Goal: Task Accomplishment & Management: Use online tool/utility

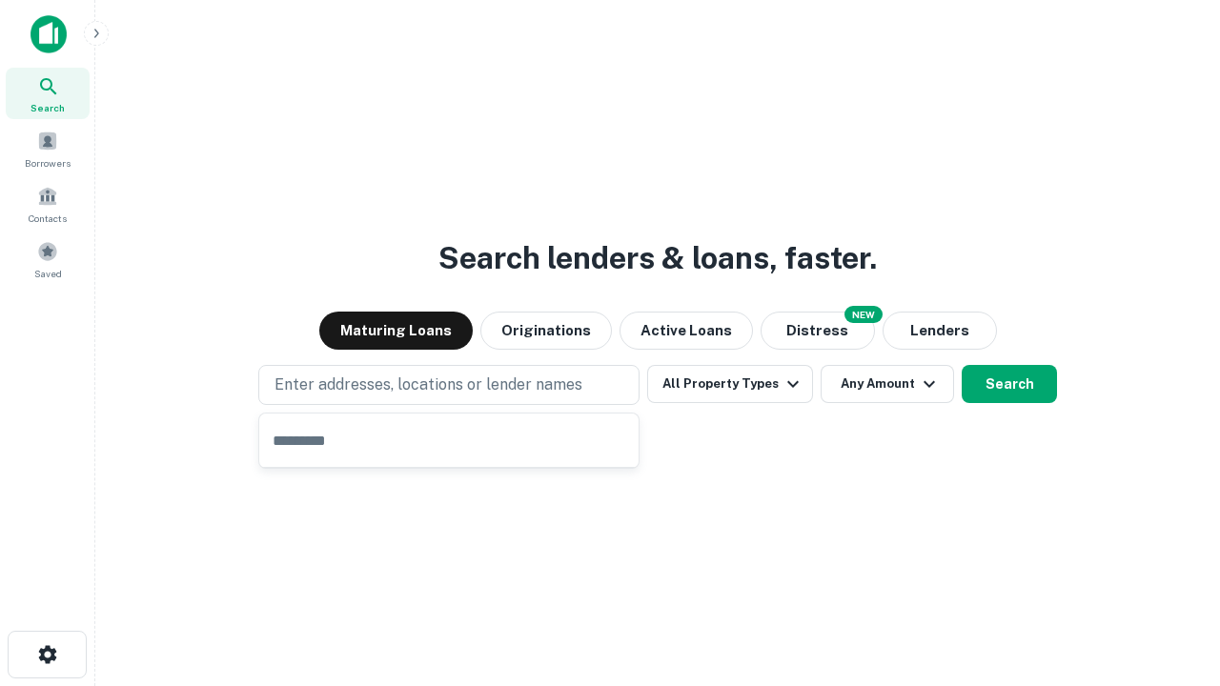
type input "**********"
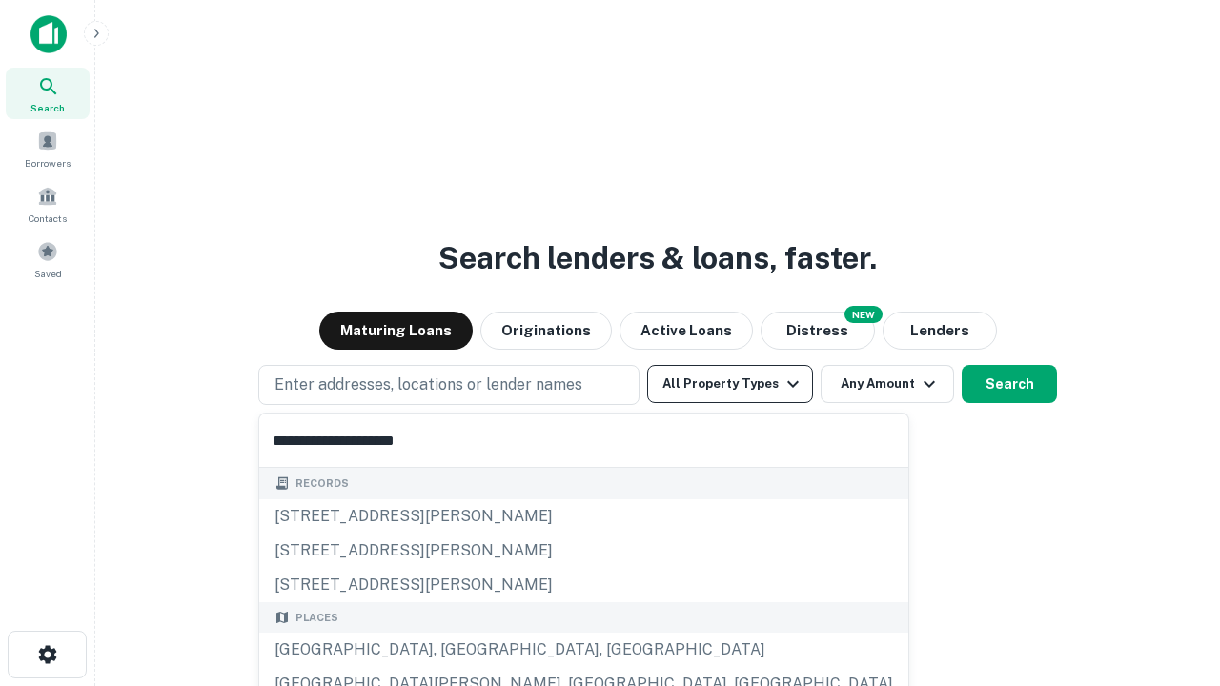
click at [456, 650] on div "[GEOGRAPHIC_DATA], [GEOGRAPHIC_DATA], [GEOGRAPHIC_DATA]" at bounding box center [583, 650] width 649 height 34
click at [730, 384] on button "All Property Types" at bounding box center [730, 384] width 166 height 38
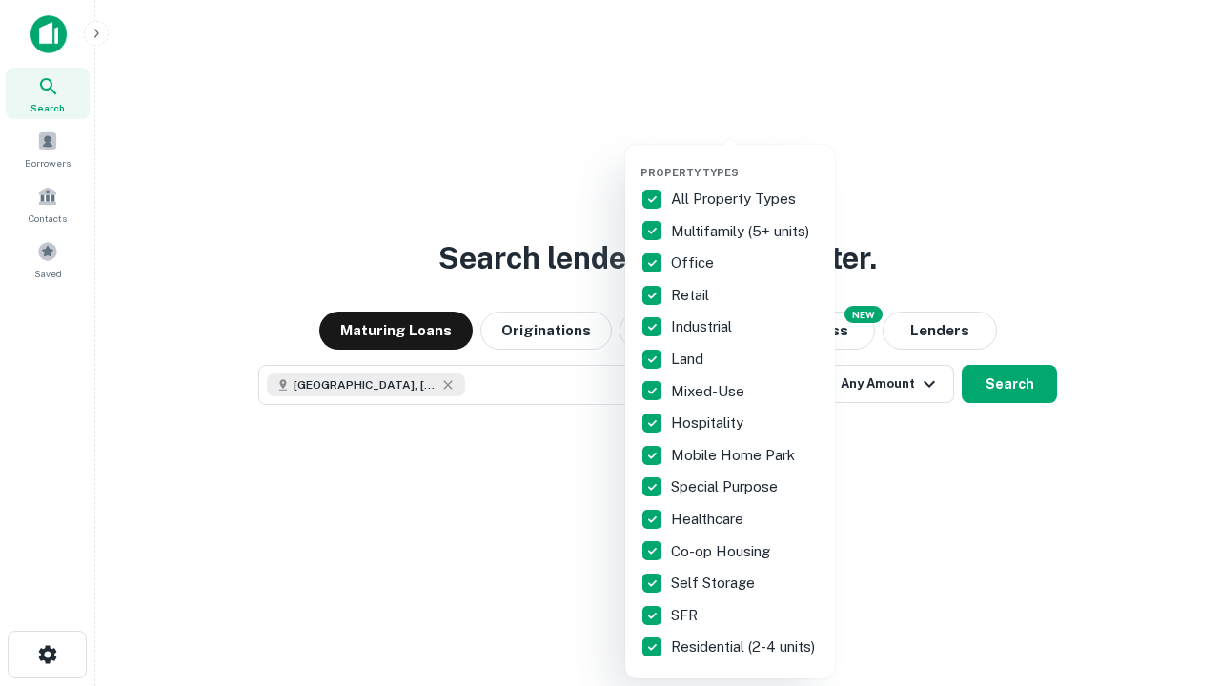
click at [745, 160] on button "button" at bounding box center [746, 160] width 210 height 1
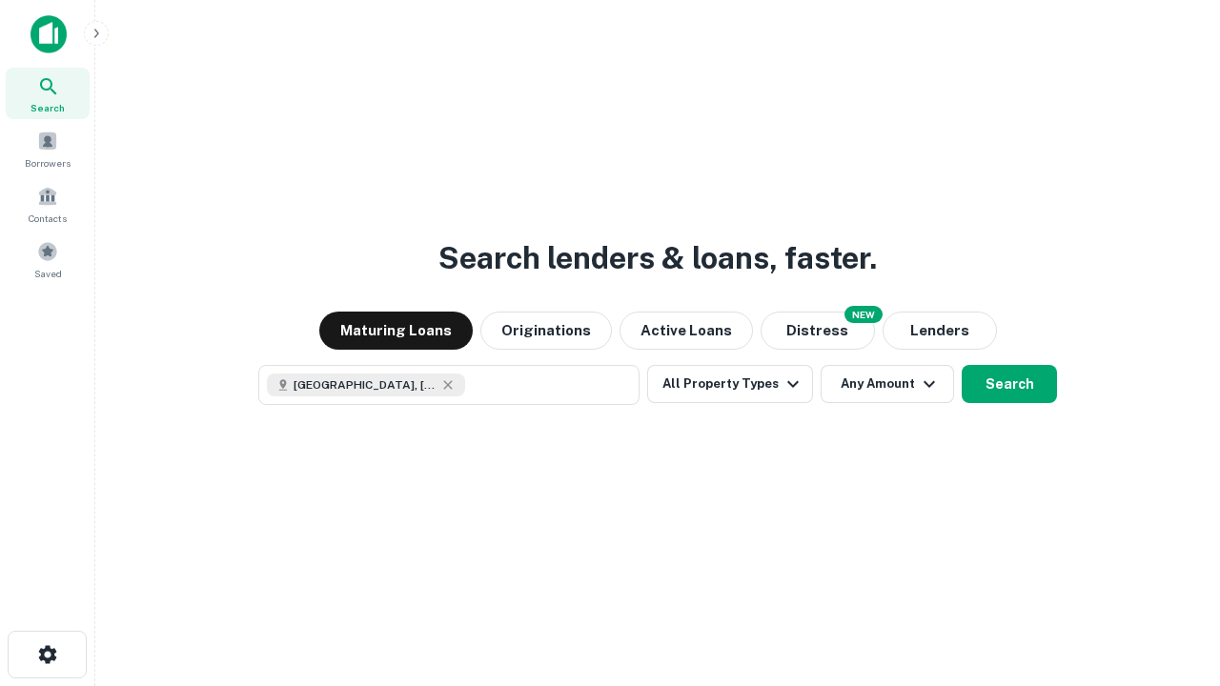
scroll to position [31, 0]
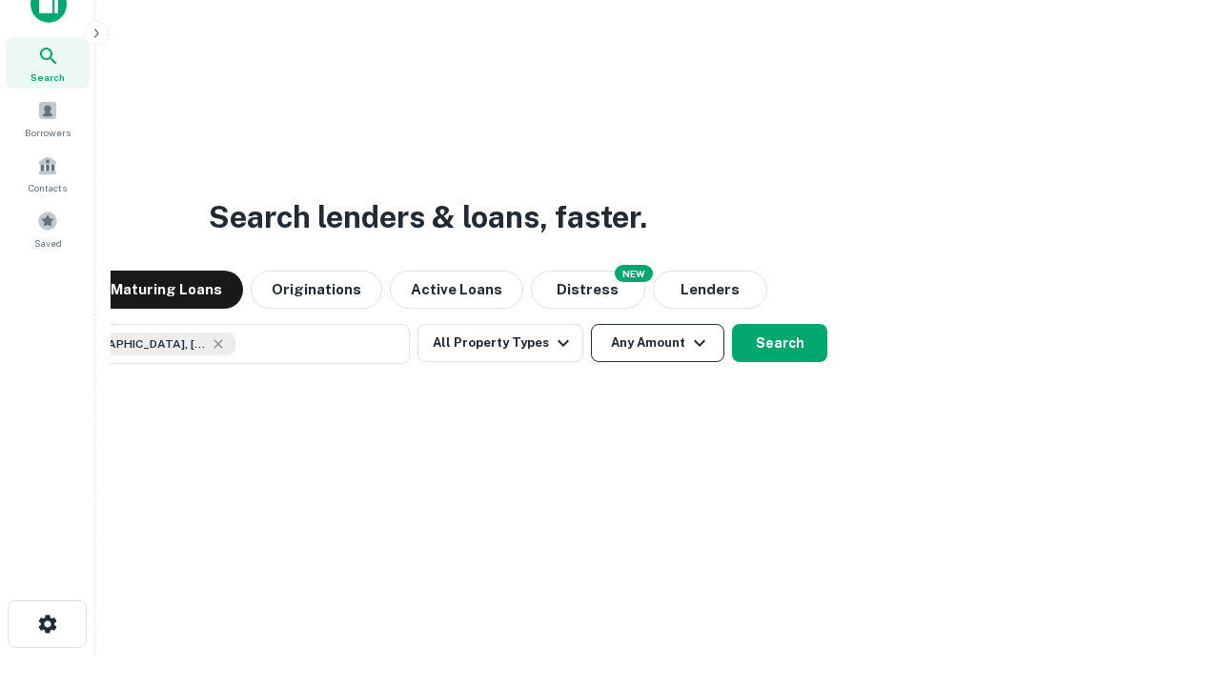
click at [591, 324] on button "Any Amount" at bounding box center [657, 343] width 133 height 38
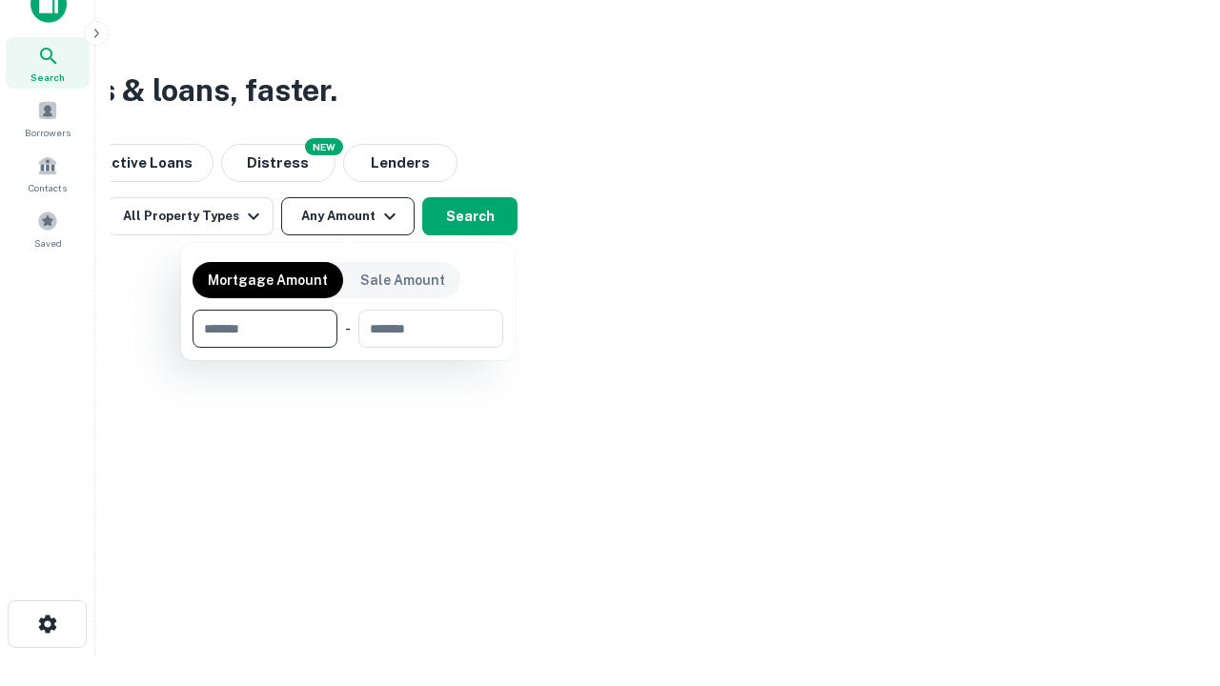
type input "*******"
click at [348, 348] on button "button" at bounding box center [348, 348] width 311 height 1
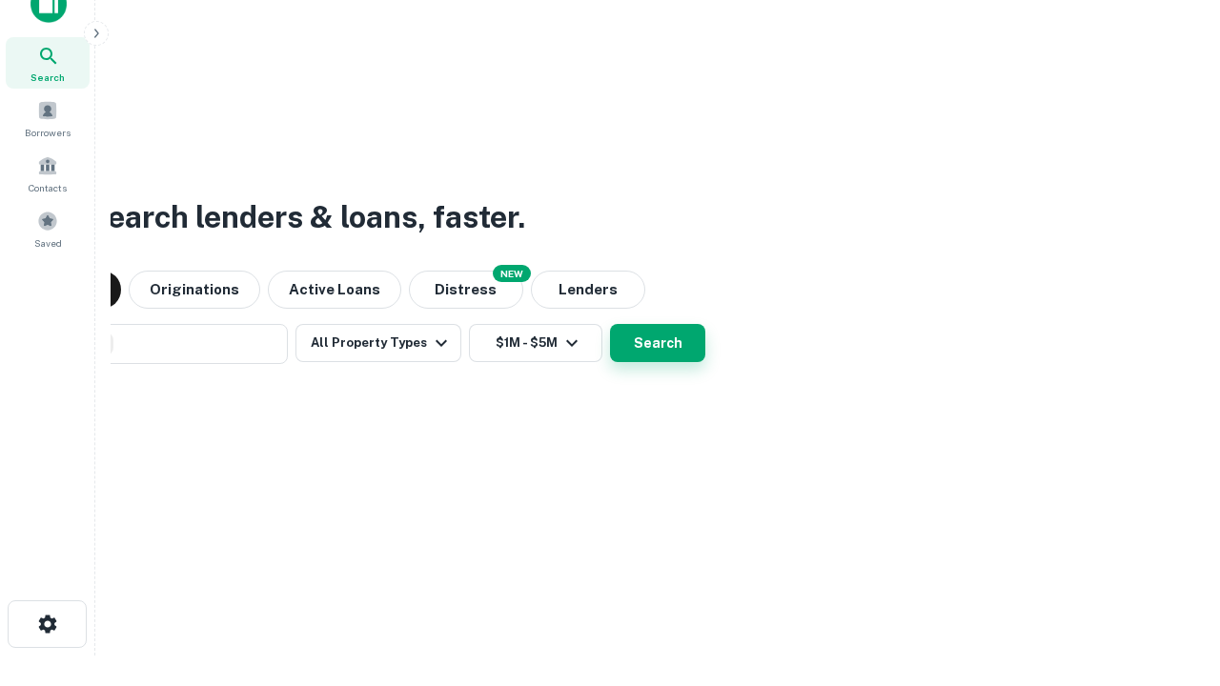
click at [610, 324] on button "Search" at bounding box center [657, 343] width 95 height 38
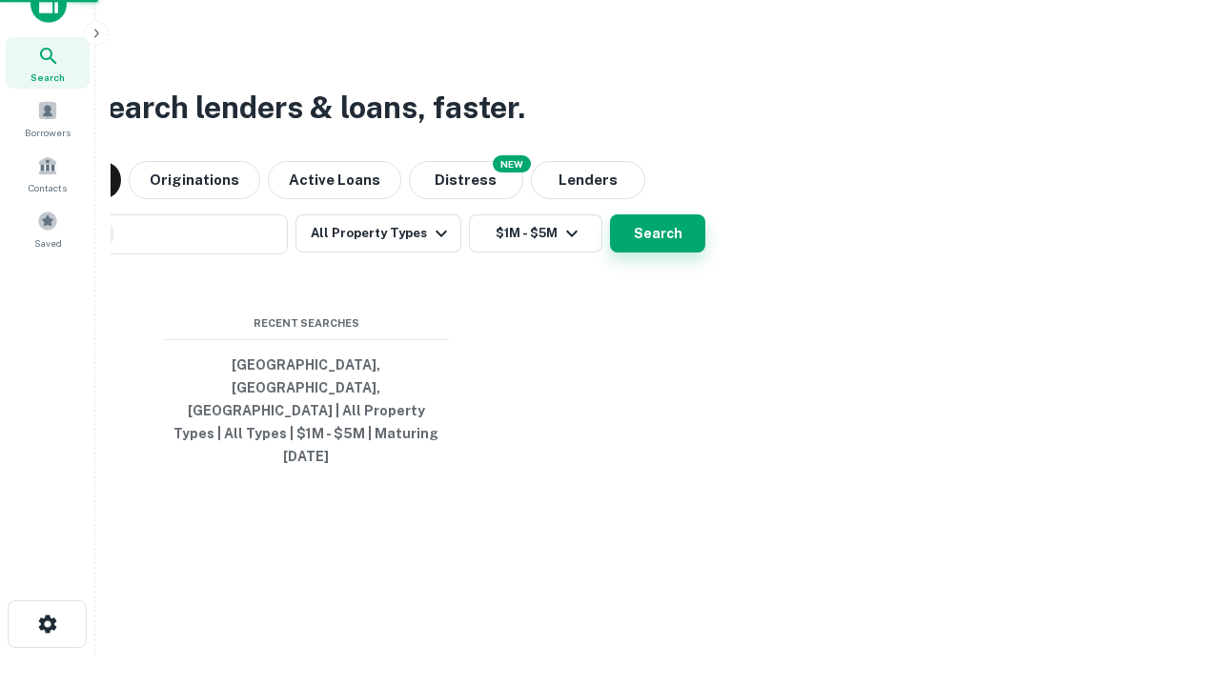
scroll to position [51, 539]
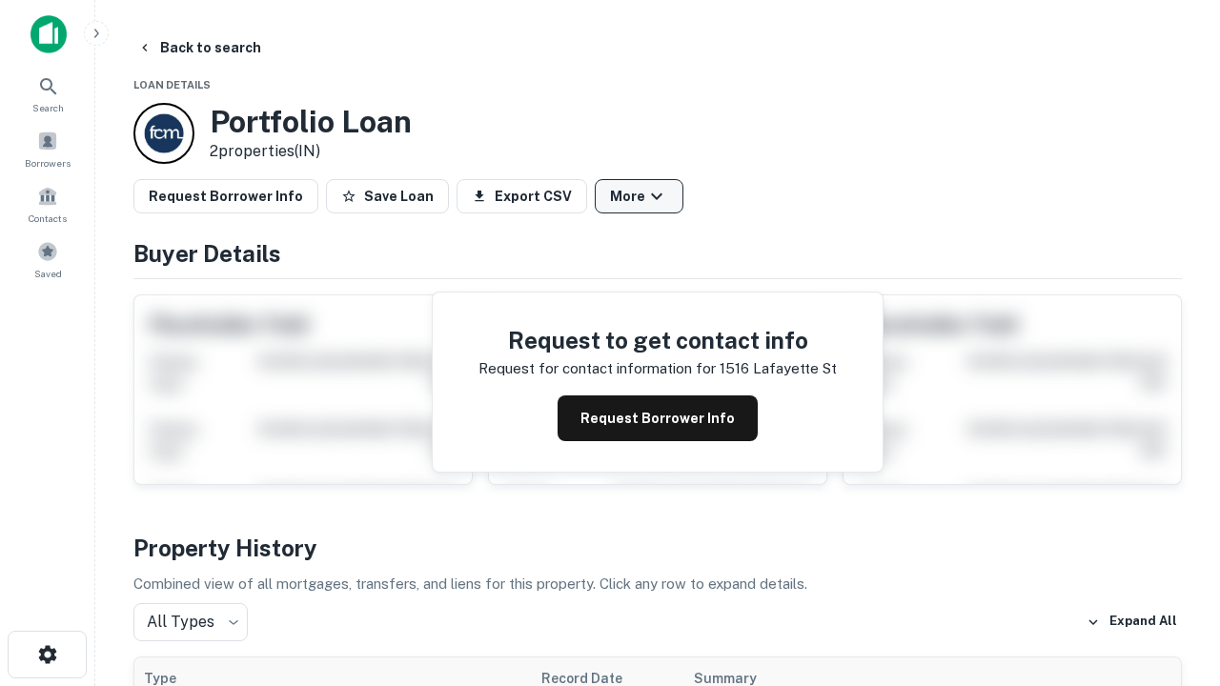
click at [639, 196] on button "More" at bounding box center [639, 196] width 89 height 34
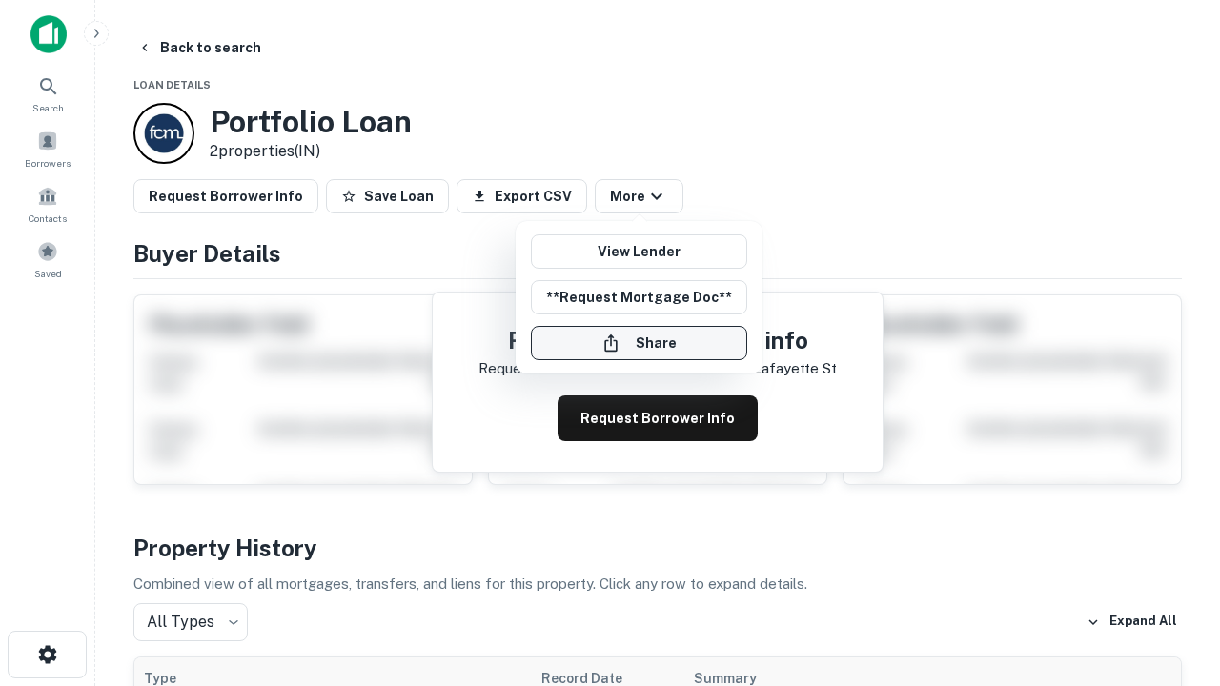
click at [639, 343] on button "Share" at bounding box center [639, 343] width 216 height 34
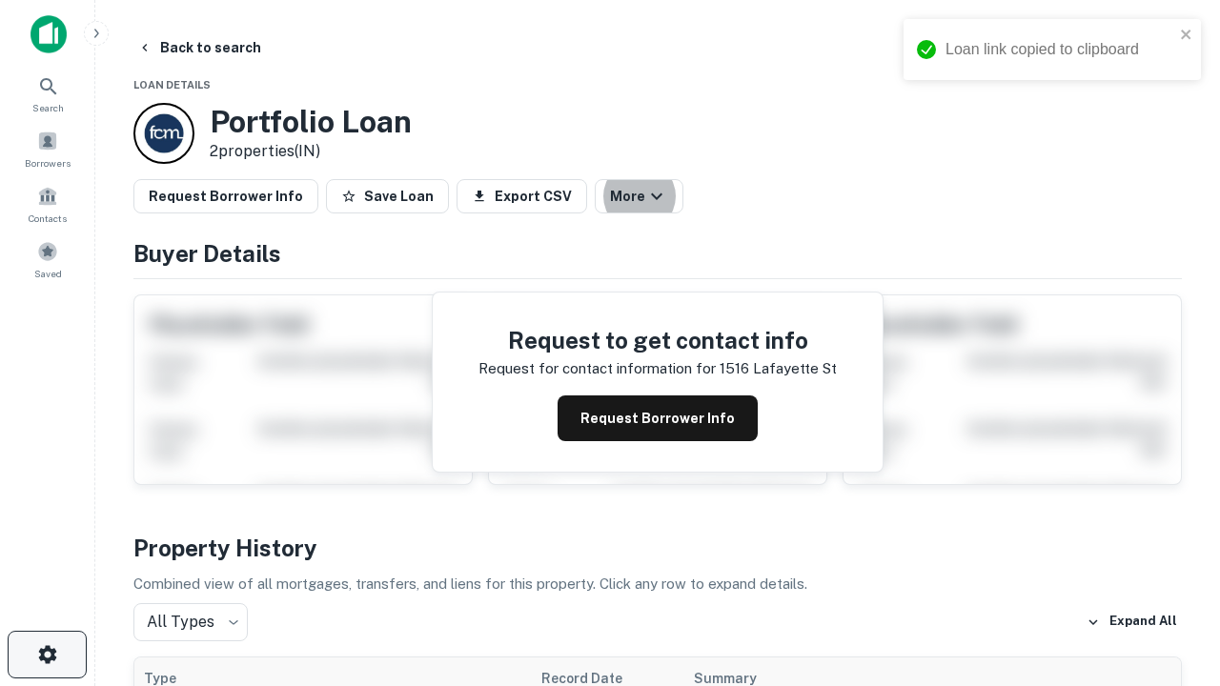
click at [47, 655] on icon "button" at bounding box center [47, 654] width 23 height 23
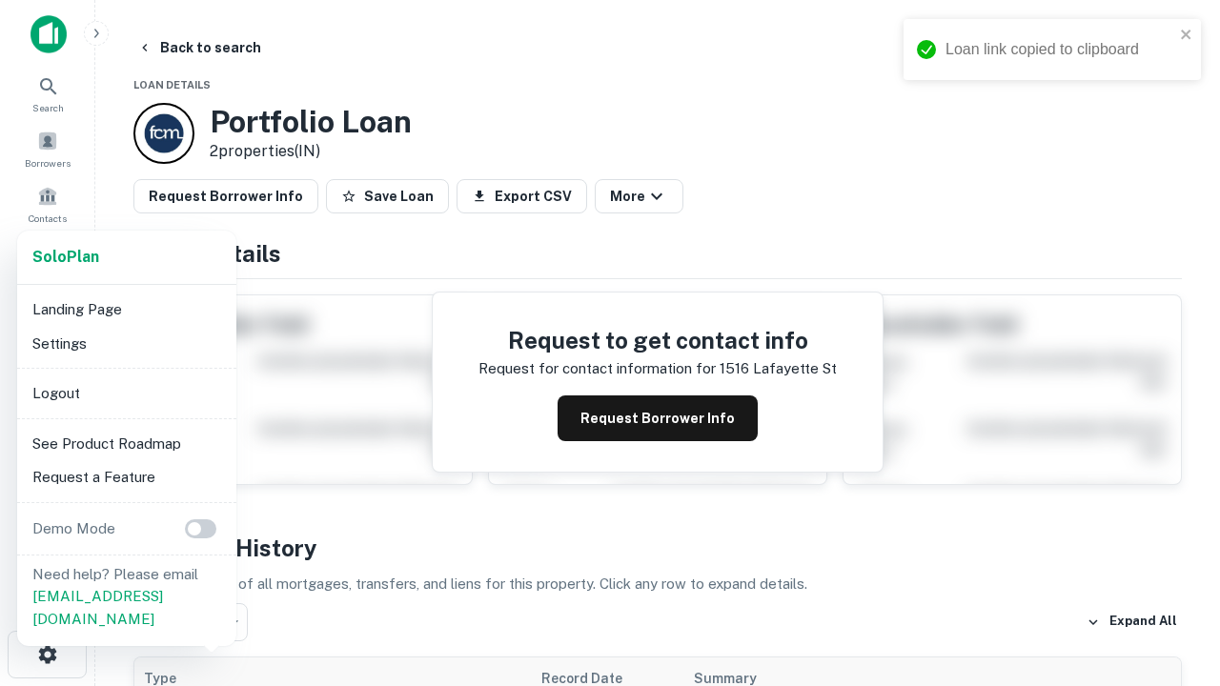
click at [126, 393] on li "Logout" at bounding box center [127, 393] width 204 height 34
